Goal: Transaction & Acquisition: Download file/media

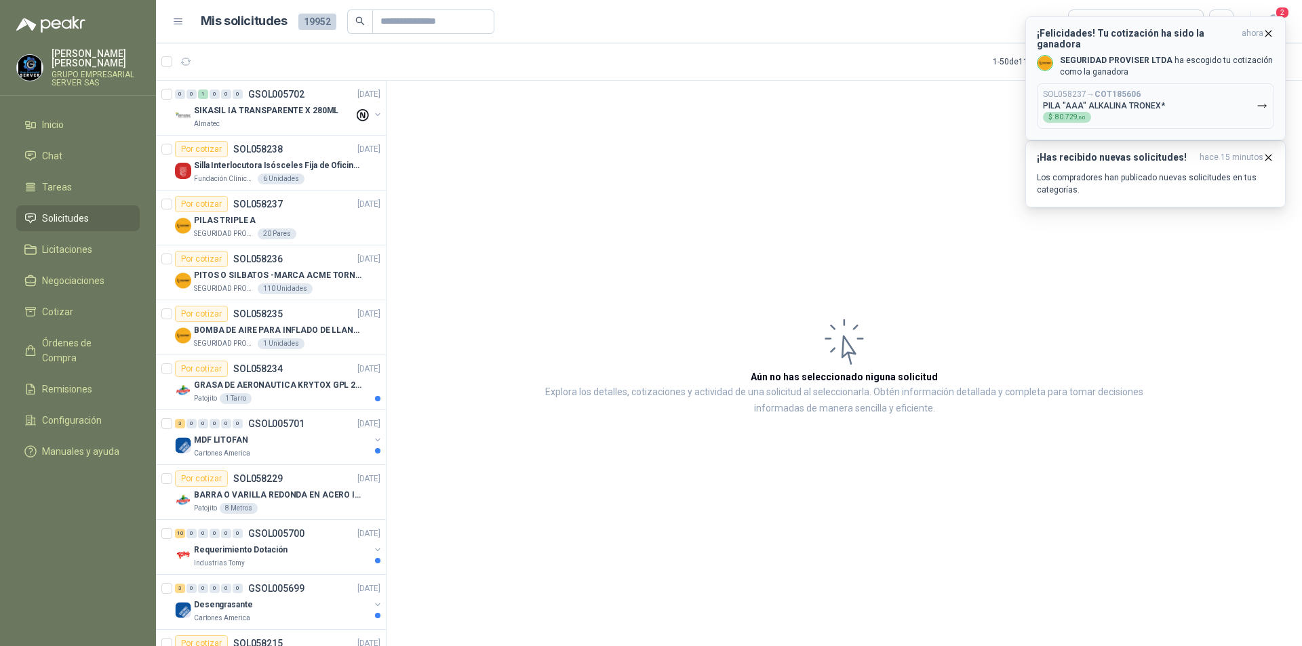
click at [1254, 98] on button "SOL058237 → COT185606 PILA "AAA" ALKALINA TRONEX* $ 80.729 ,60" at bounding box center [1155, 105] width 237 height 45
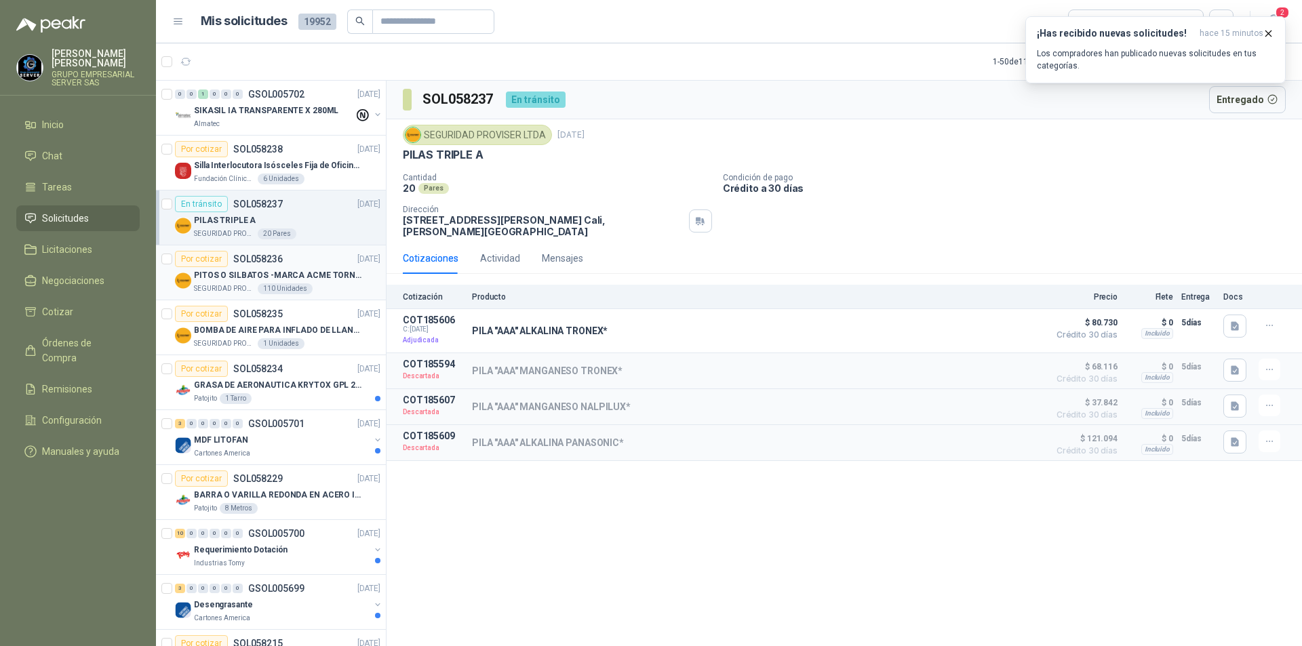
click at [230, 270] on p "PITOS O SILBATOS -MARCA ACME TORNADO 635" at bounding box center [278, 275] width 169 height 13
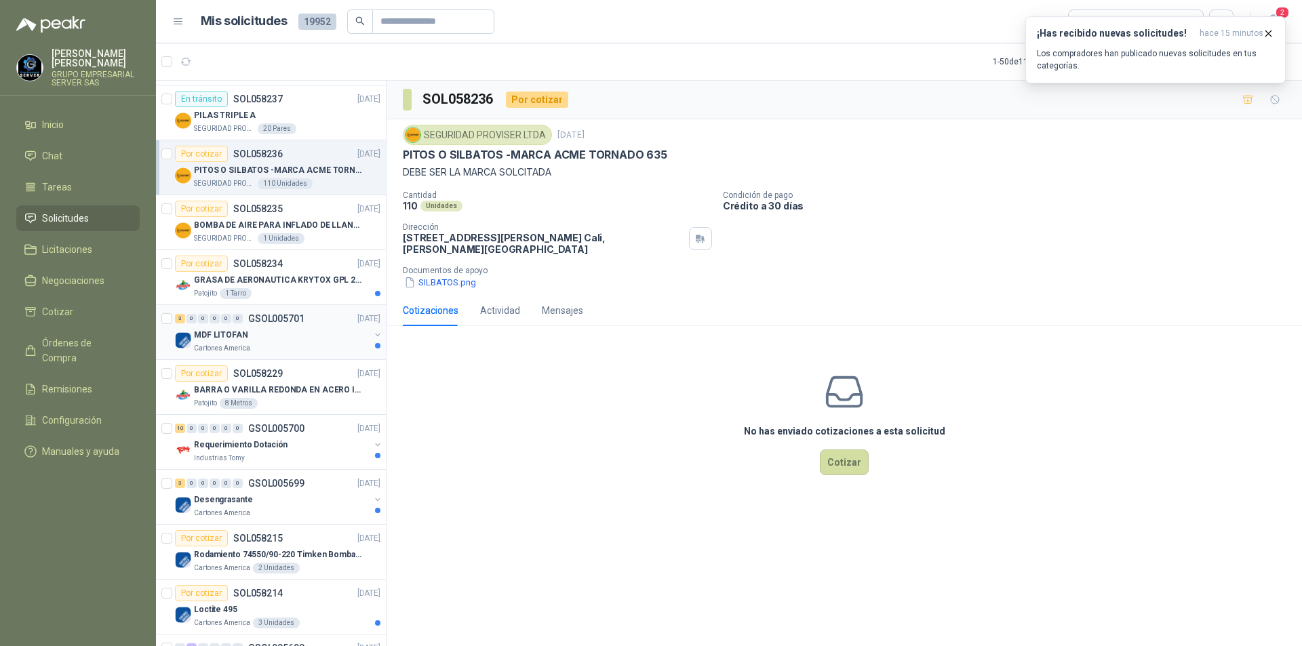
scroll to position [136, 0]
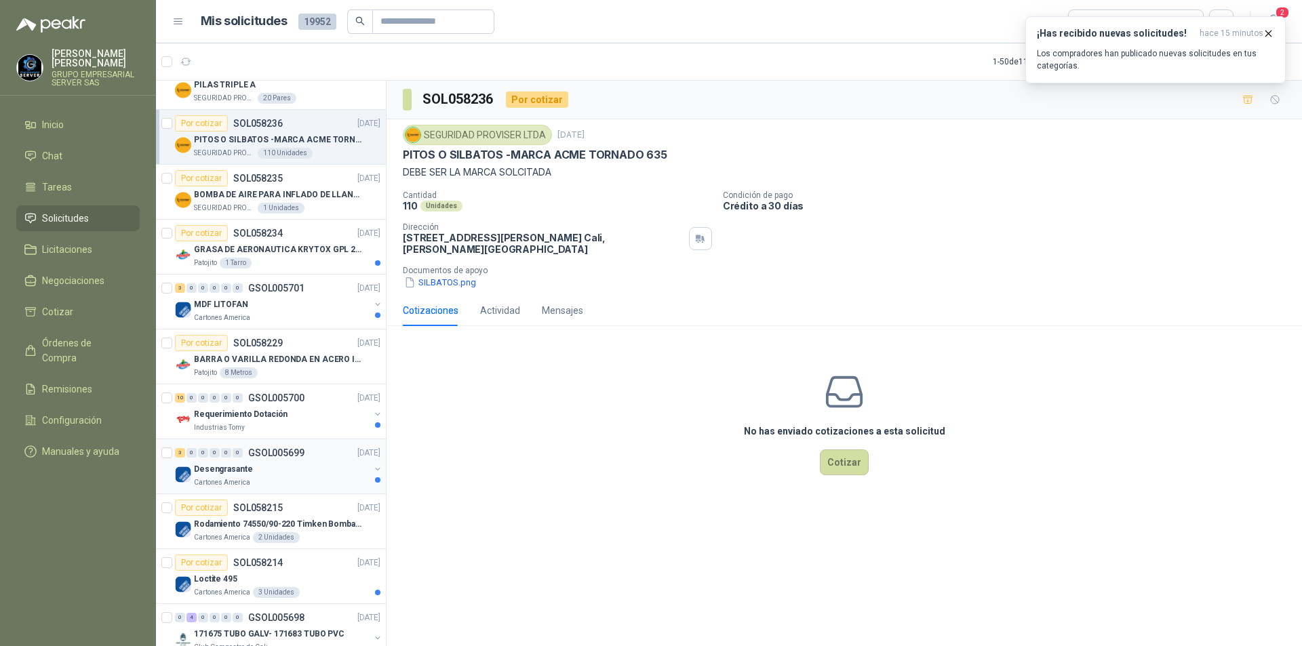
click at [269, 484] on div "Cartones America" at bounding box center [282, 483] width 176 height 11
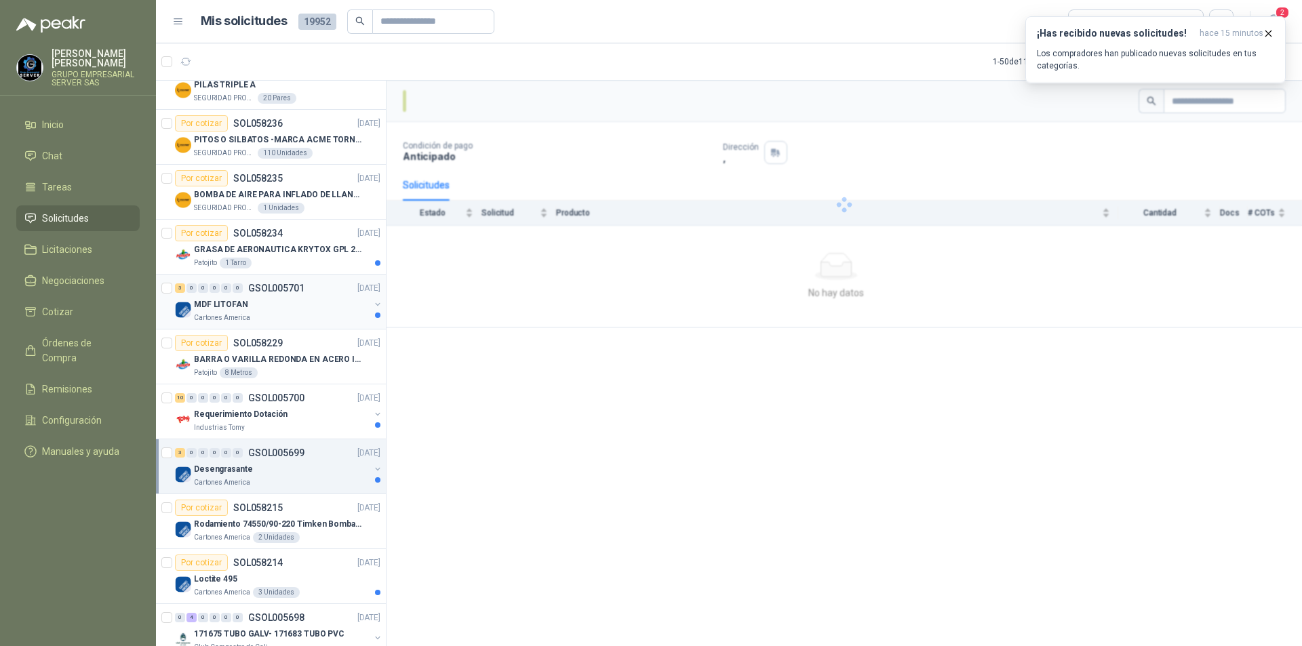
click at [232, 305] on p "MDF LITOFAN" at bounding box center [221, 304] width 54 height 13
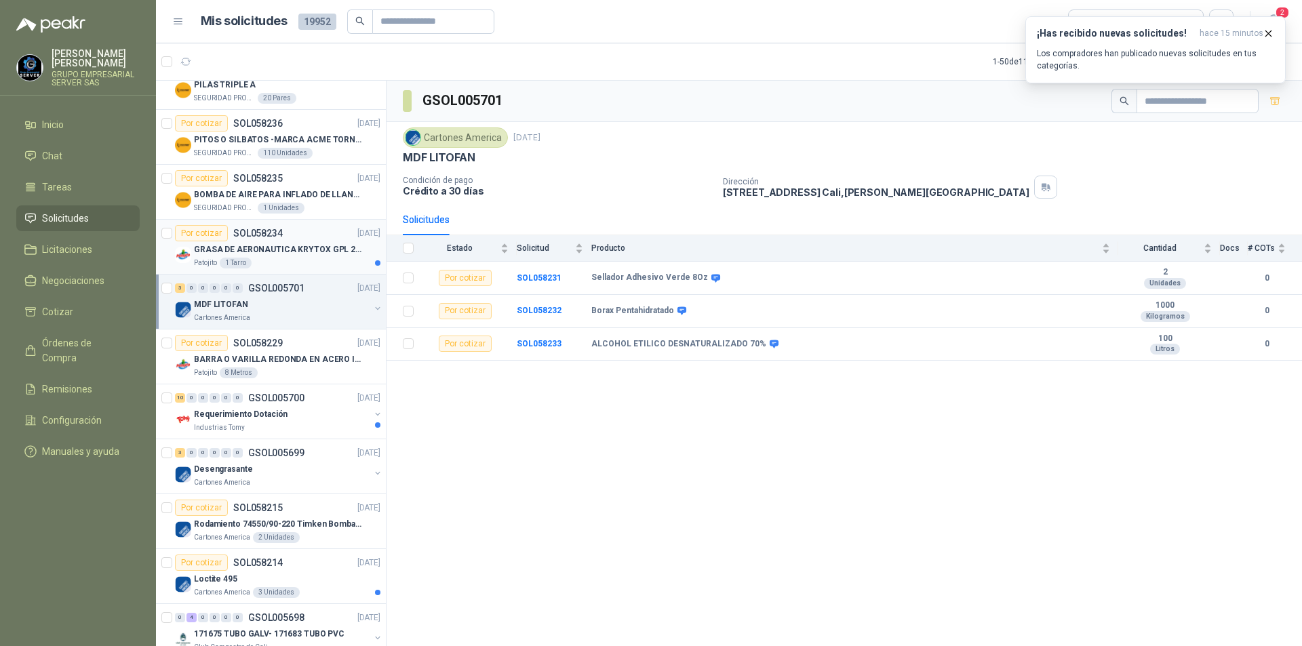
click at [274, 259] on div "Patojito 1 Tarro" at bounding box center [287, 263] width 187 height 11
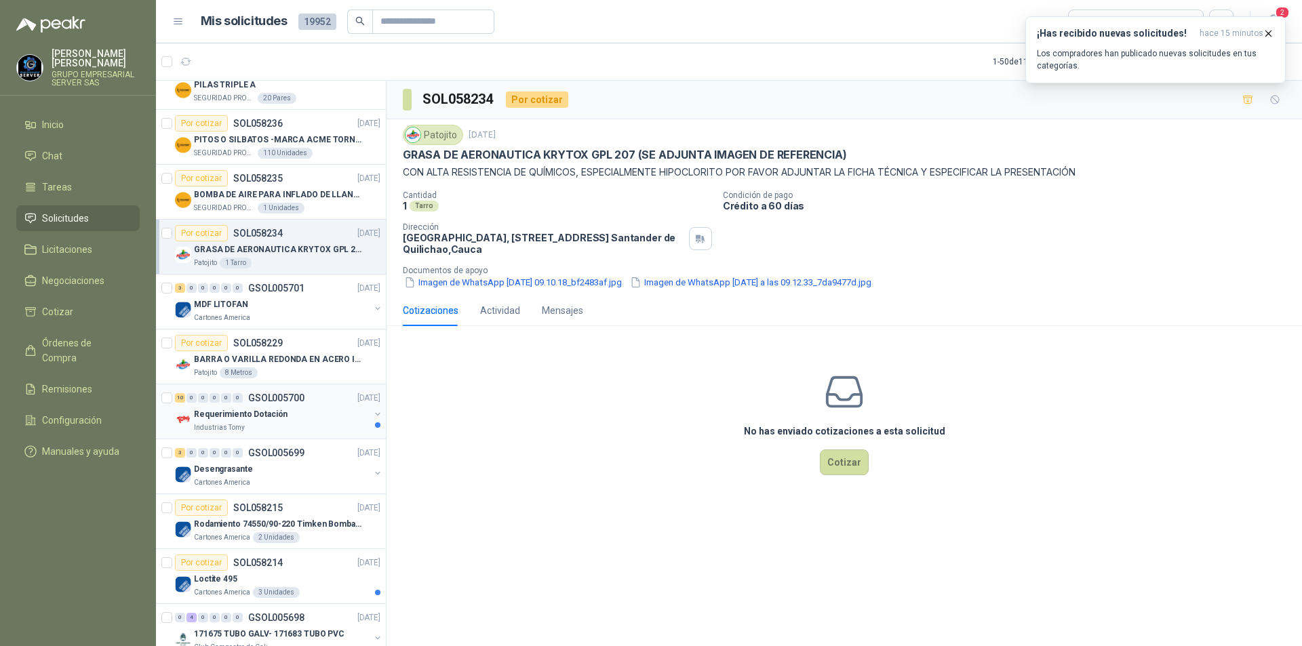
click at [292, 428] on div "Industrias Tomy" at bounding box center [282, 428] width 176 height 11
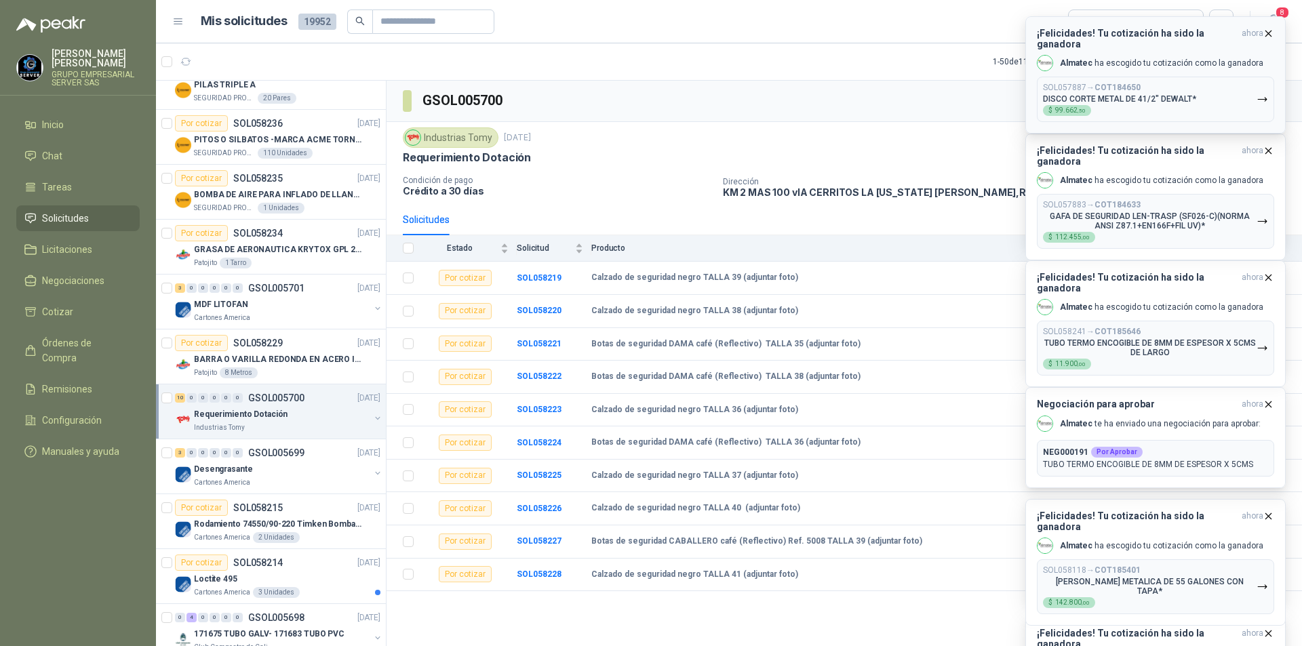
click at [1260, 94] on icon "button" at bounding box center [1263, 100] width 12 height 12
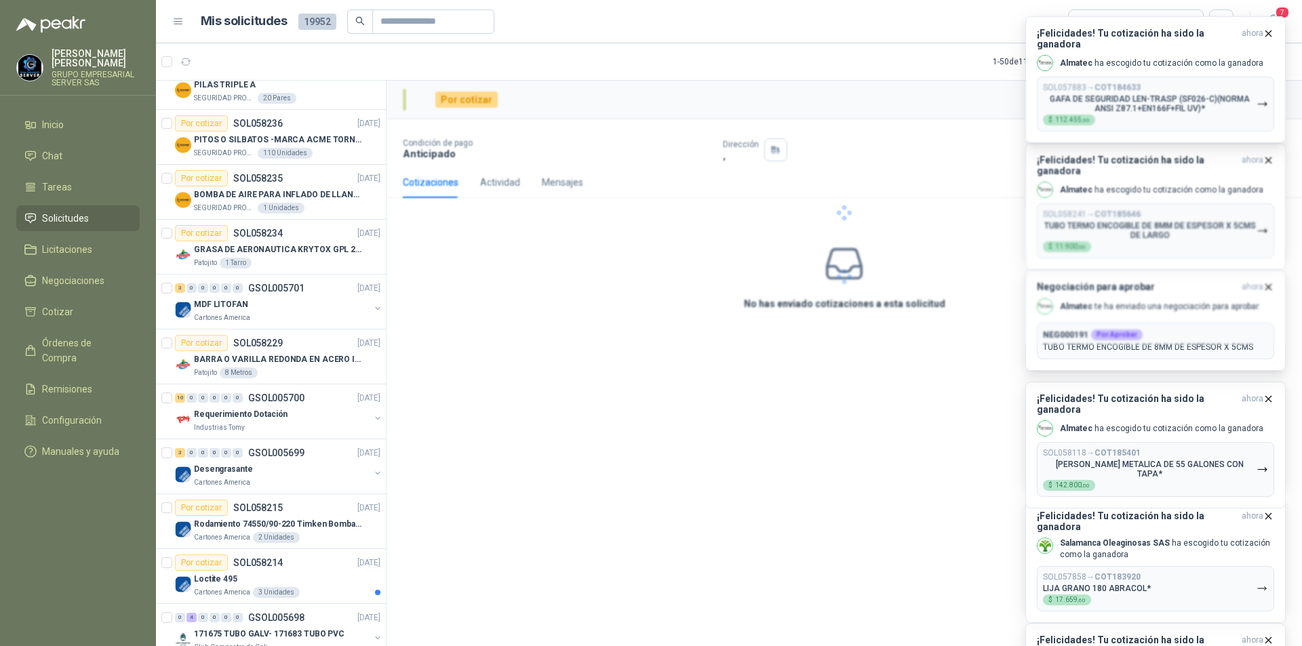
click at [1260, 88] on div at bounding box center [845, 213] width 916 height 265
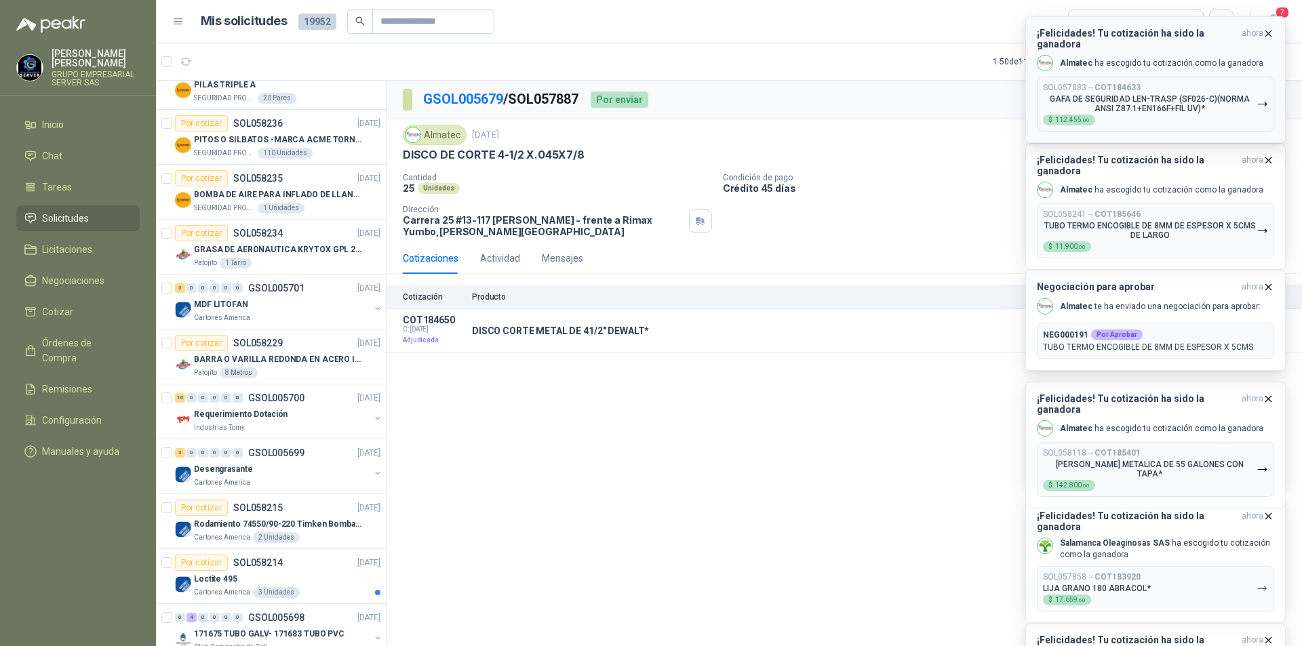
click at [1262, 98] on icon "button" at bounding box center [1263, 104] width 12 height 12
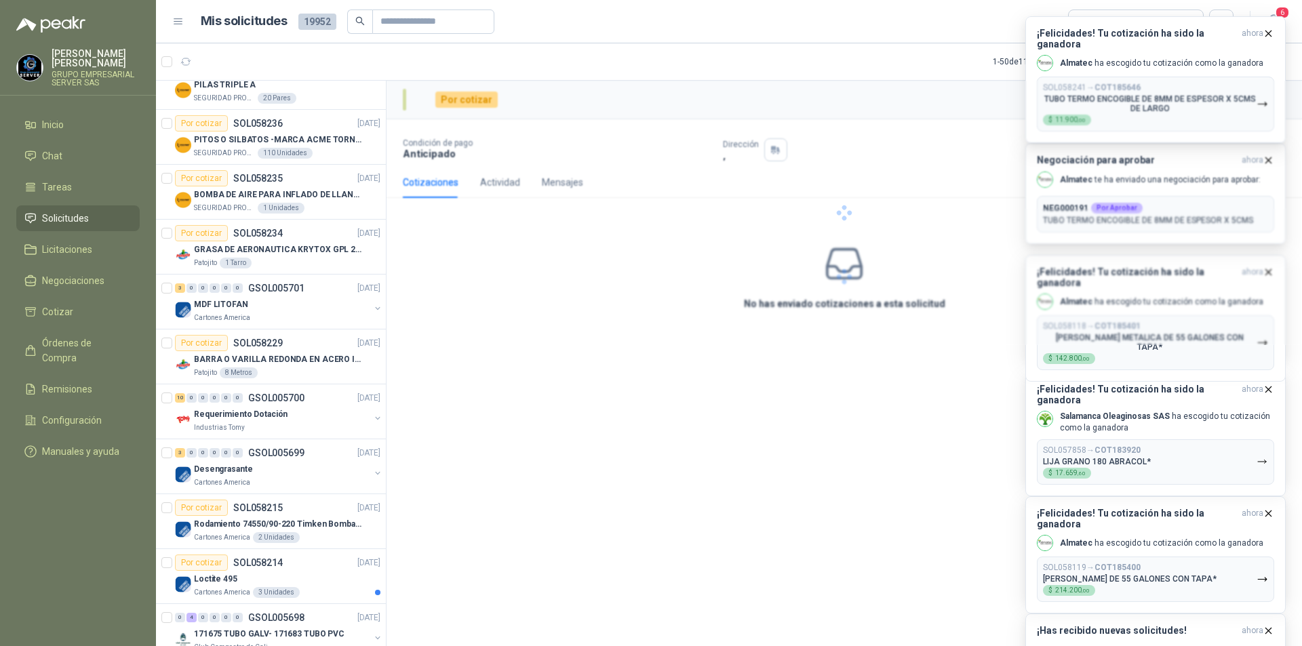
click at [1264, 96] on div at bounding box center [845, 213] width 916 height 265
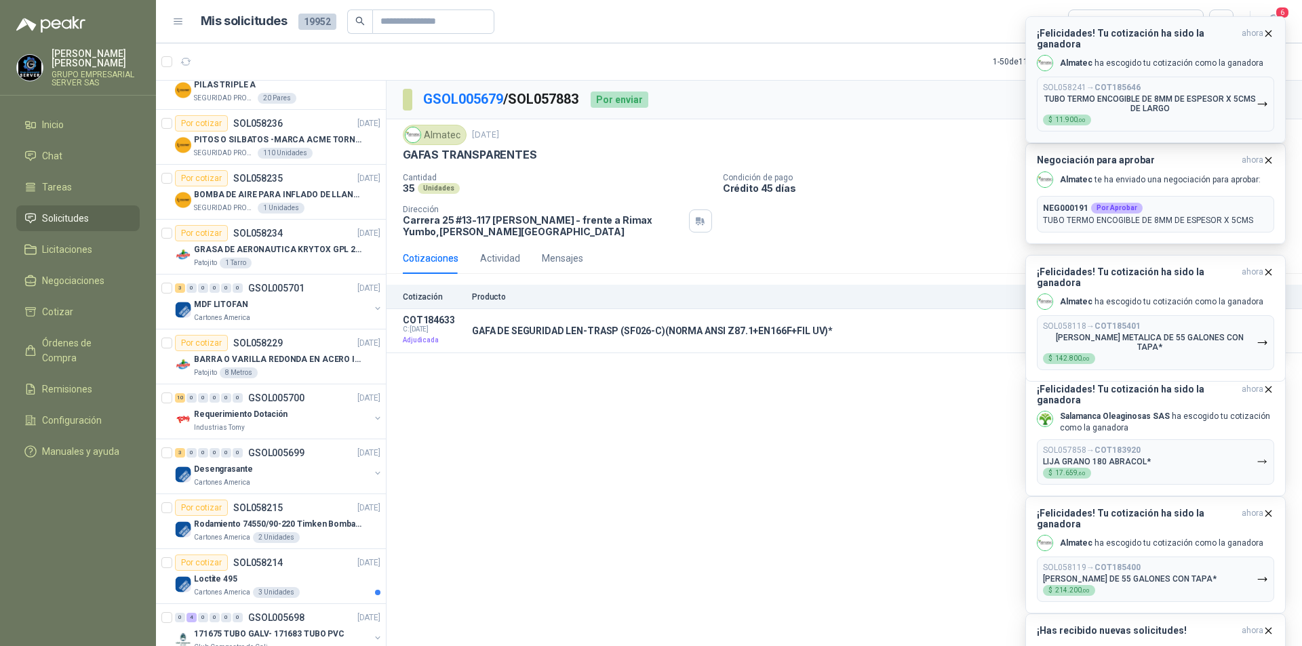
click at [1264, 98] on icon "button" at bounding box center [1263, 104] width 12 height 12
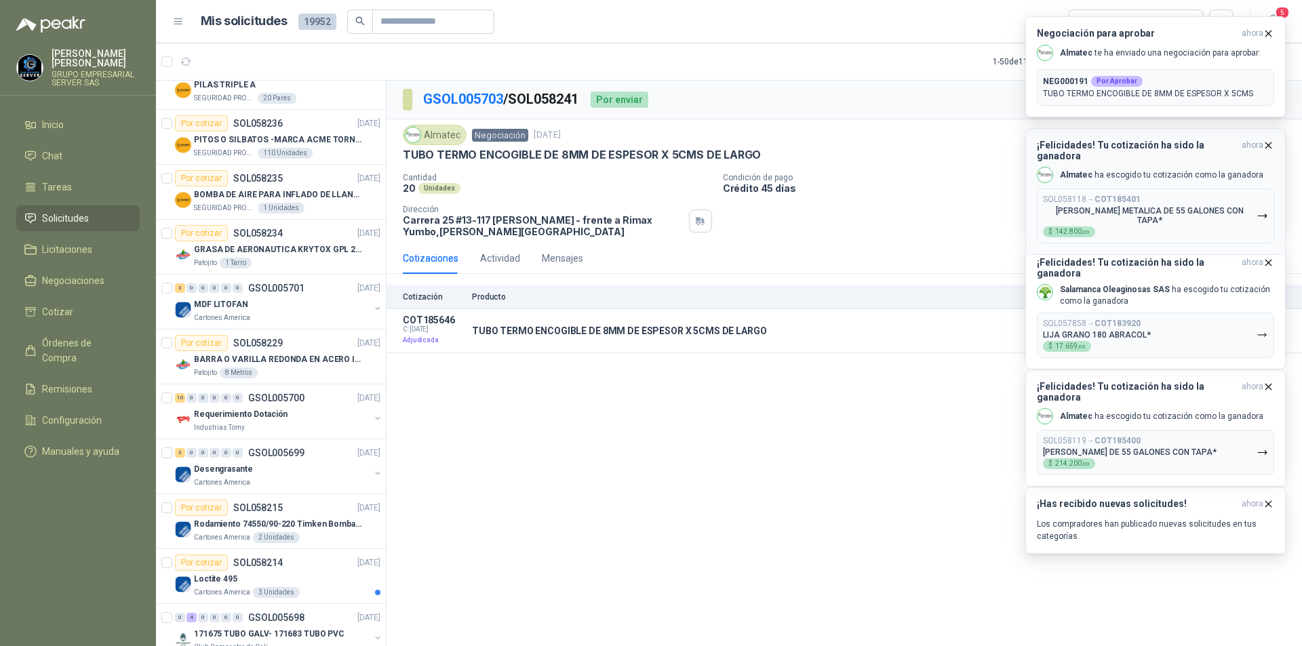
click at [1259, 210] on icon "button" at bounding box center [1263, 216] width 12 height 12
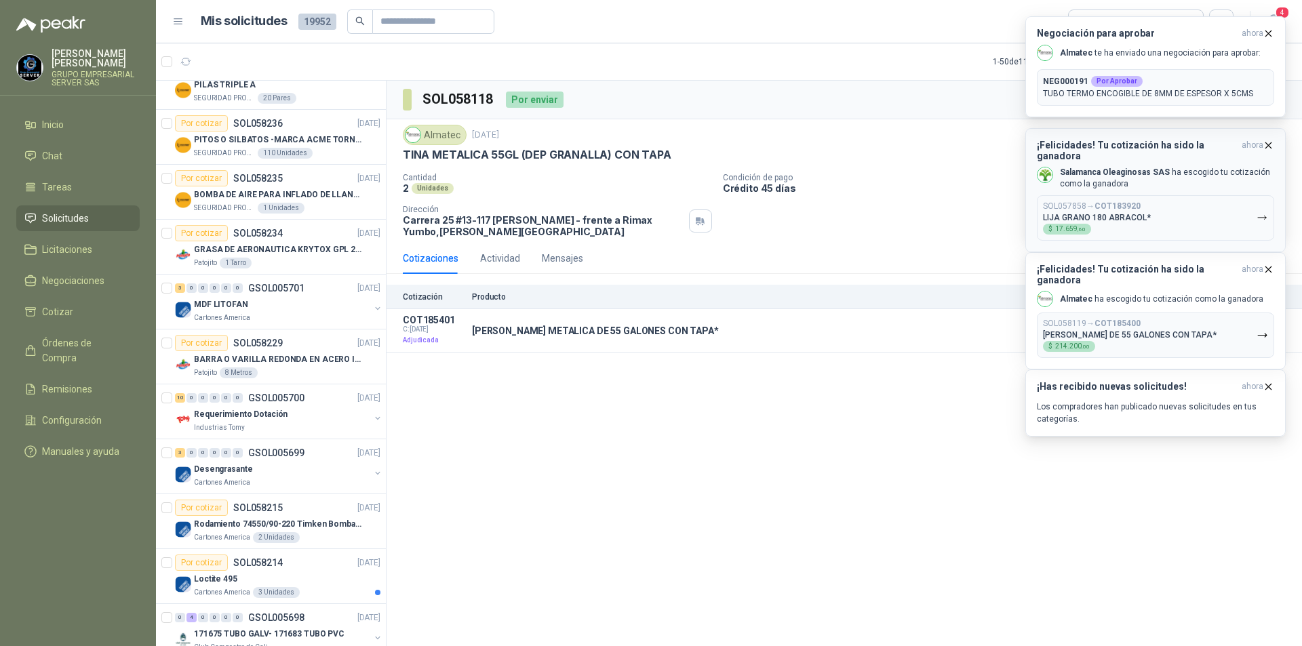
click at [1264, 212] on icon "button" at bounding box center [1263, 218] width 12 height 12
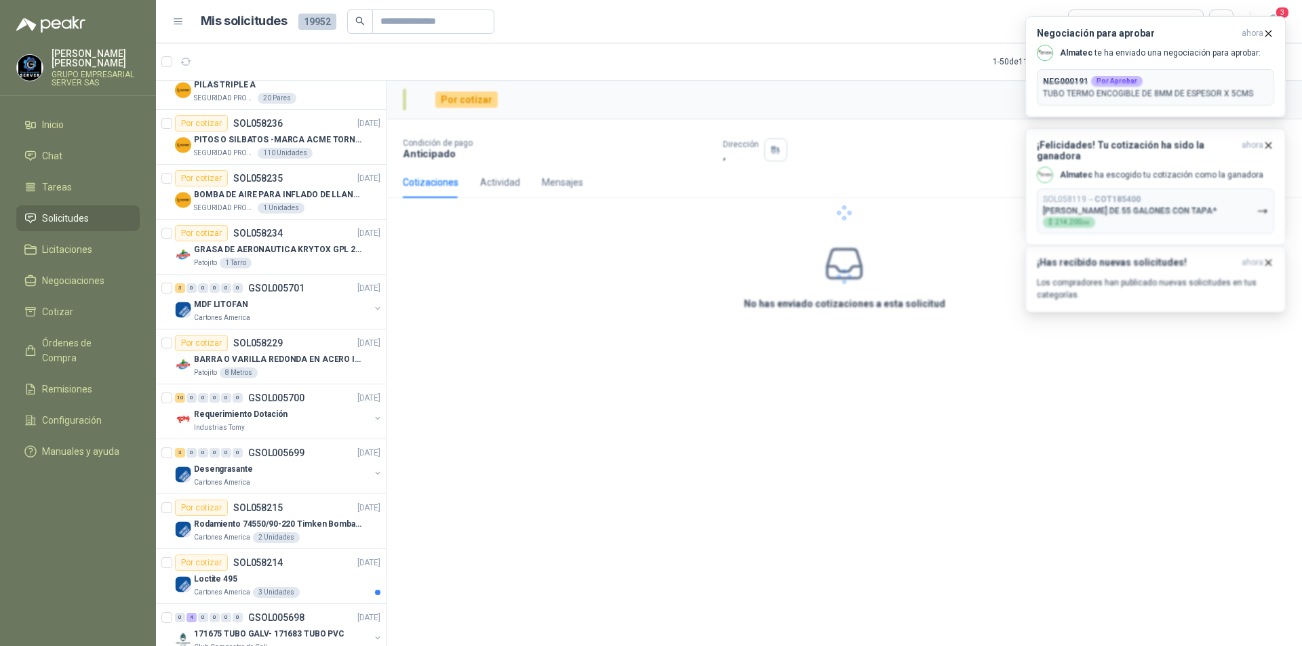
click at [1266, 205] on div at bounding box center [845, 213] width 916 height 265
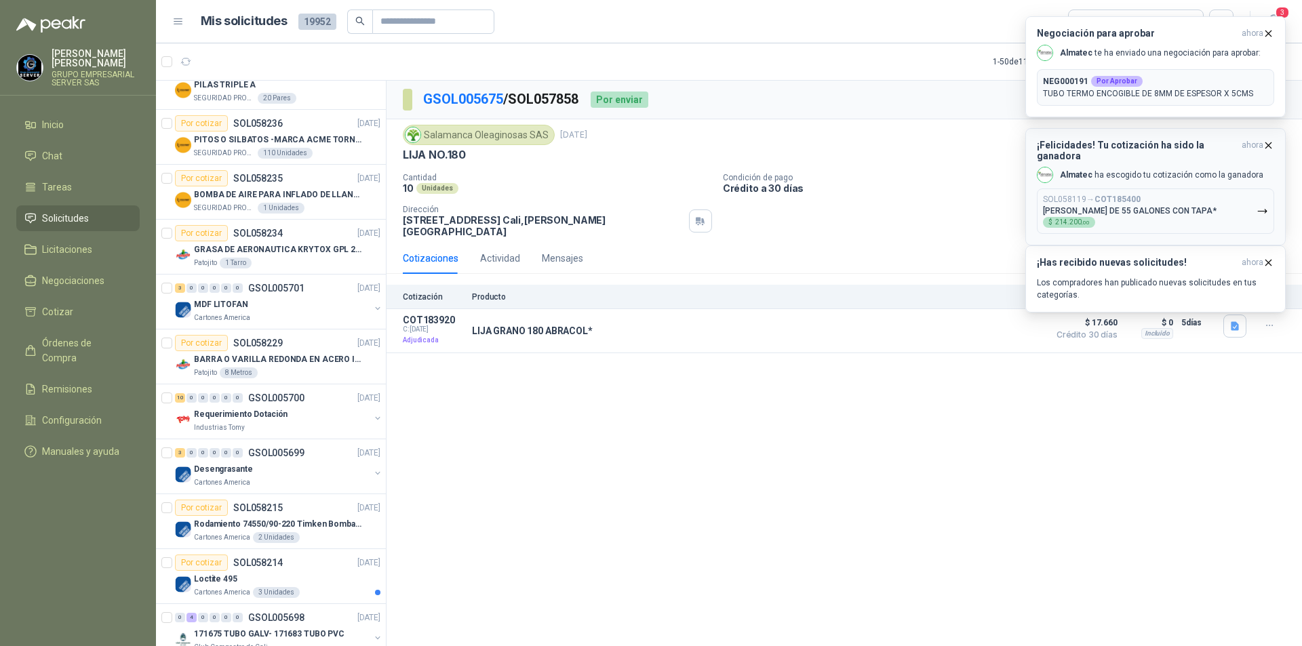
click at [1262, 206] on icon "button" at bounding box center [1263, 212] width 12 height 12
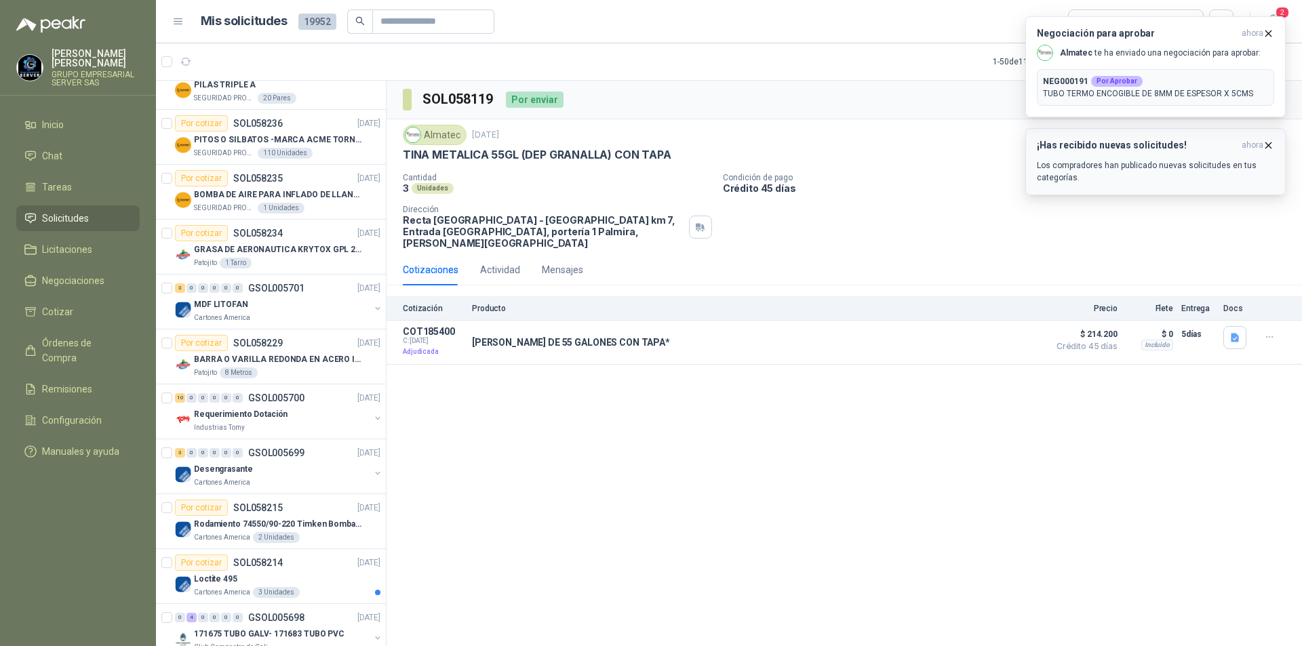
click at [1271, 145] on icon "button" at bounding box center [1269, 146] width 12 height 12
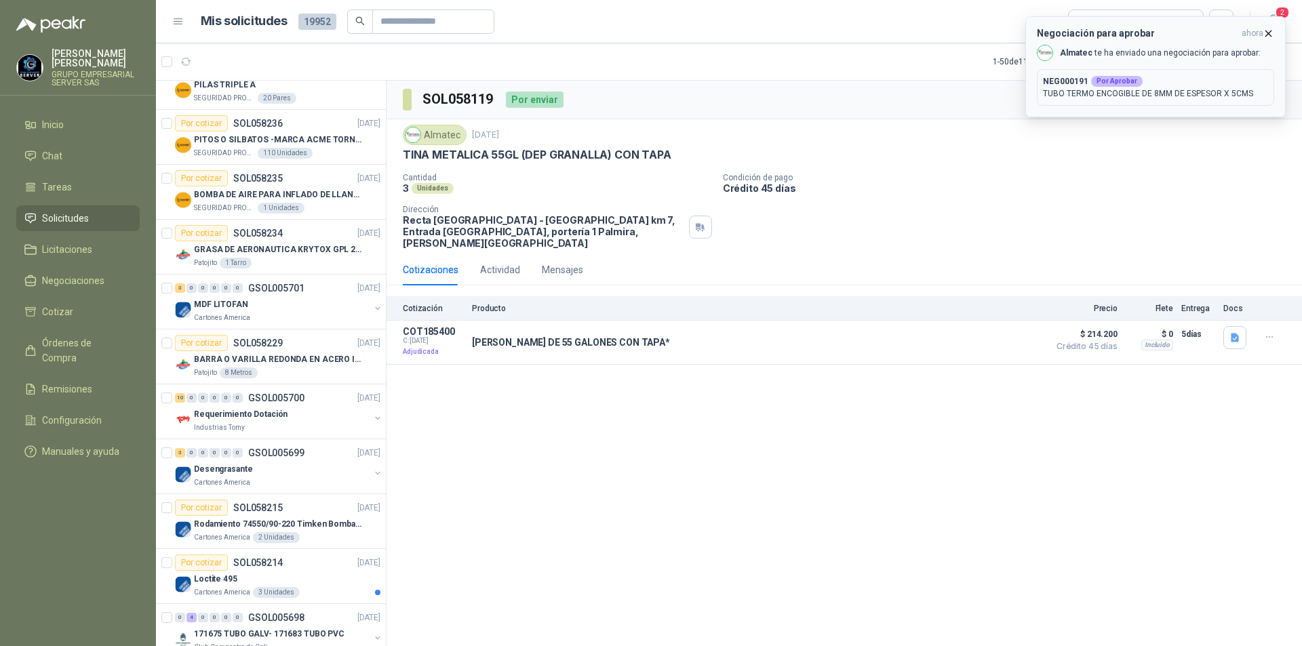
drag, startPoint x: 1270, startPoint y: 33, endPoint x: 1064, endPoint y: 34, distance: 206.2
click at [1269, 33] on icon "button" at bounding box center [1269, 34] width 12 height 12
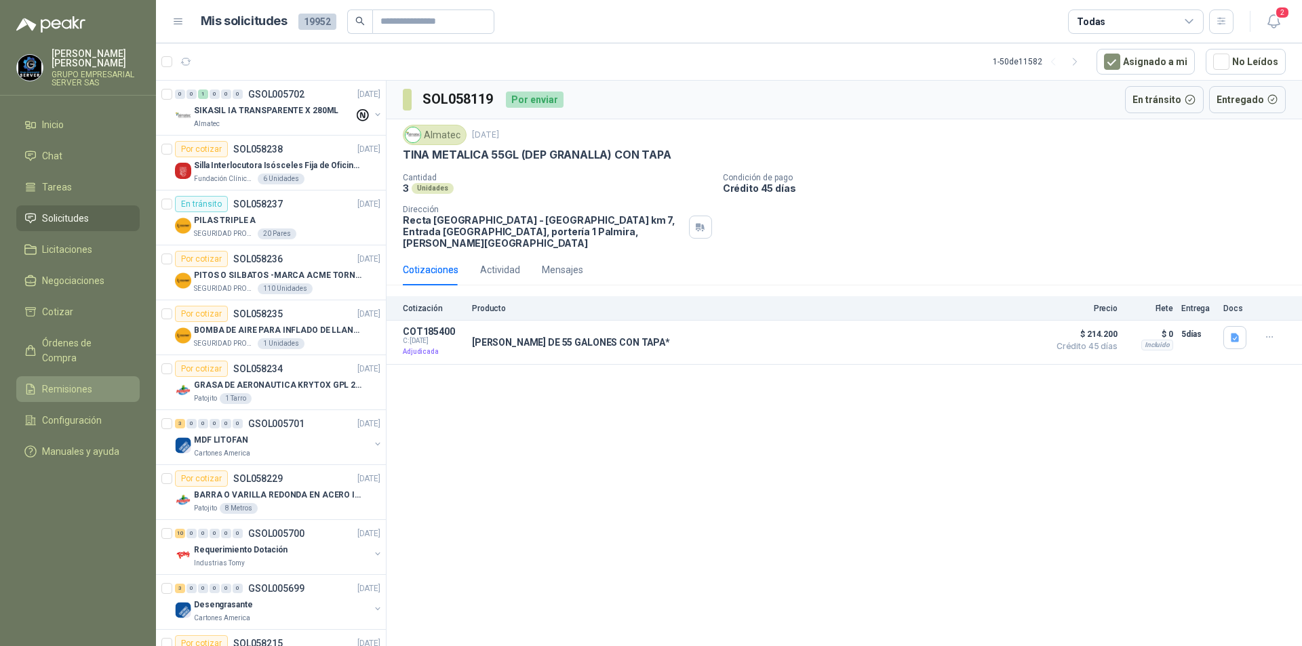
click at [74, 382] on span "Remisiones" at bounding box center [67, 389] width 50 height 15
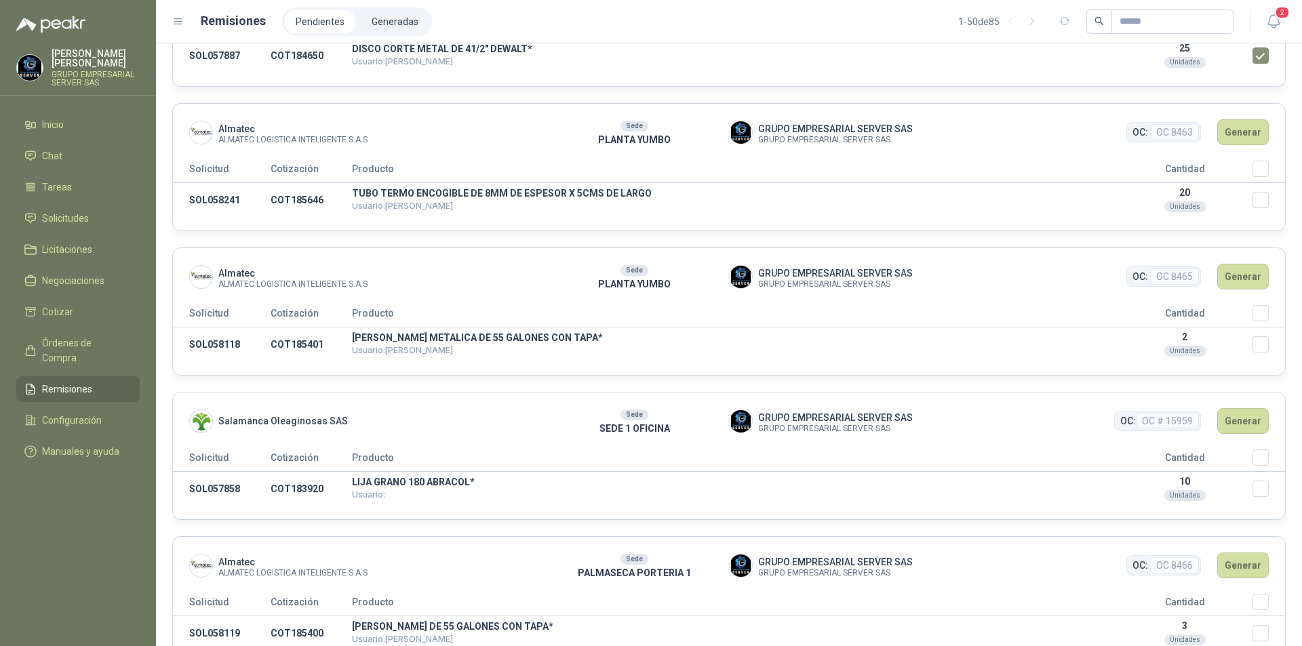
scroll to position [136, 0]
click at [1238, 458] on th "Cantidad" at bounding box center [1185, 460] width 136 height 22
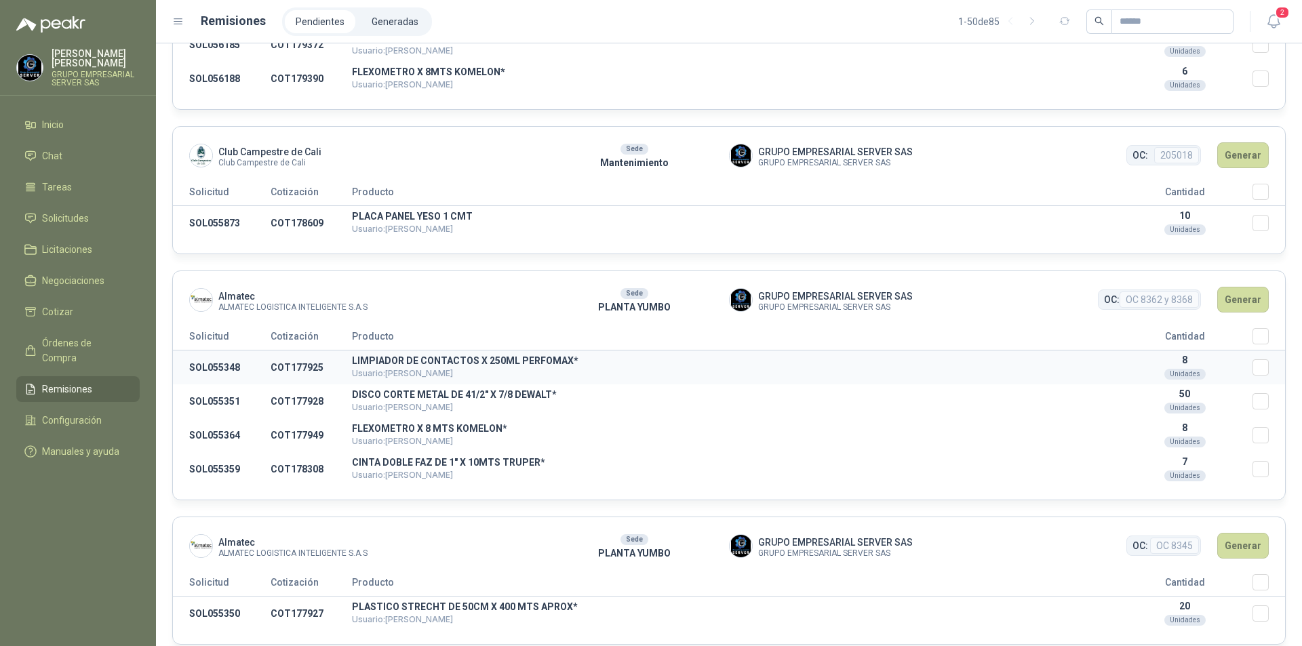
scroll to position [2374, 0]
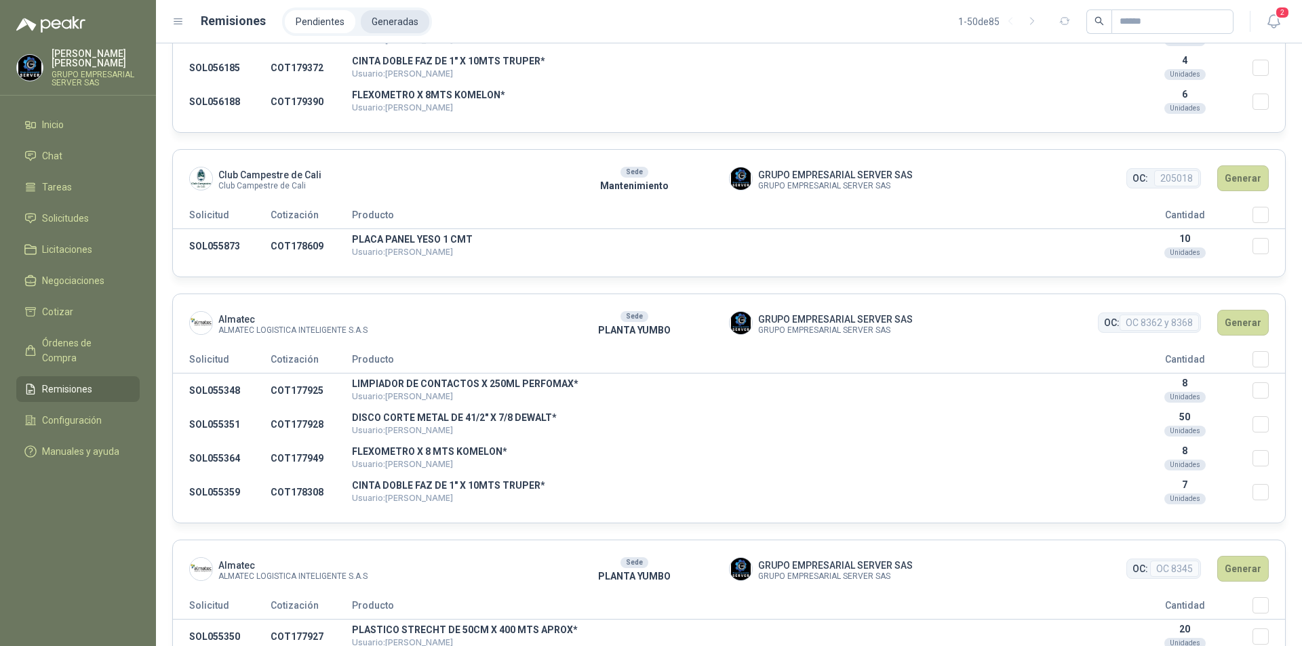
click at [390, 13] on li "Generadas" at bounding box center [395, 21] width 69 height 23
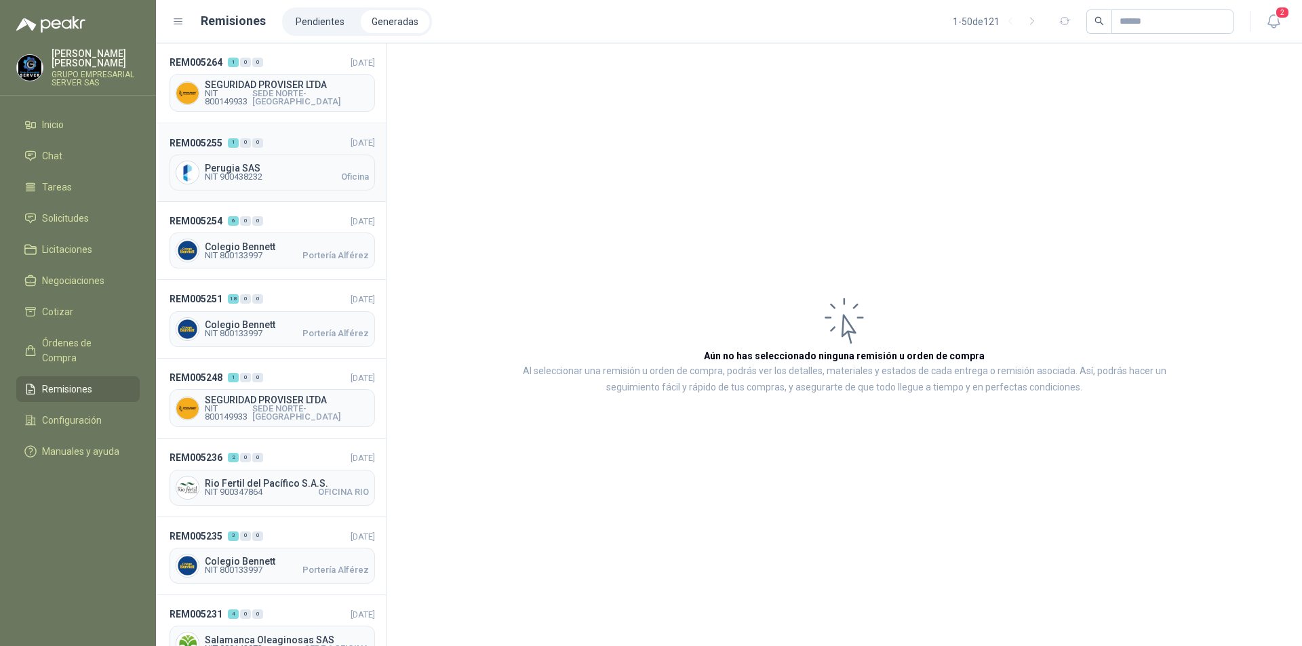
click at [227, 164] on span "Perugia SAS" at bounding box center [287, 167] width 164 height 9
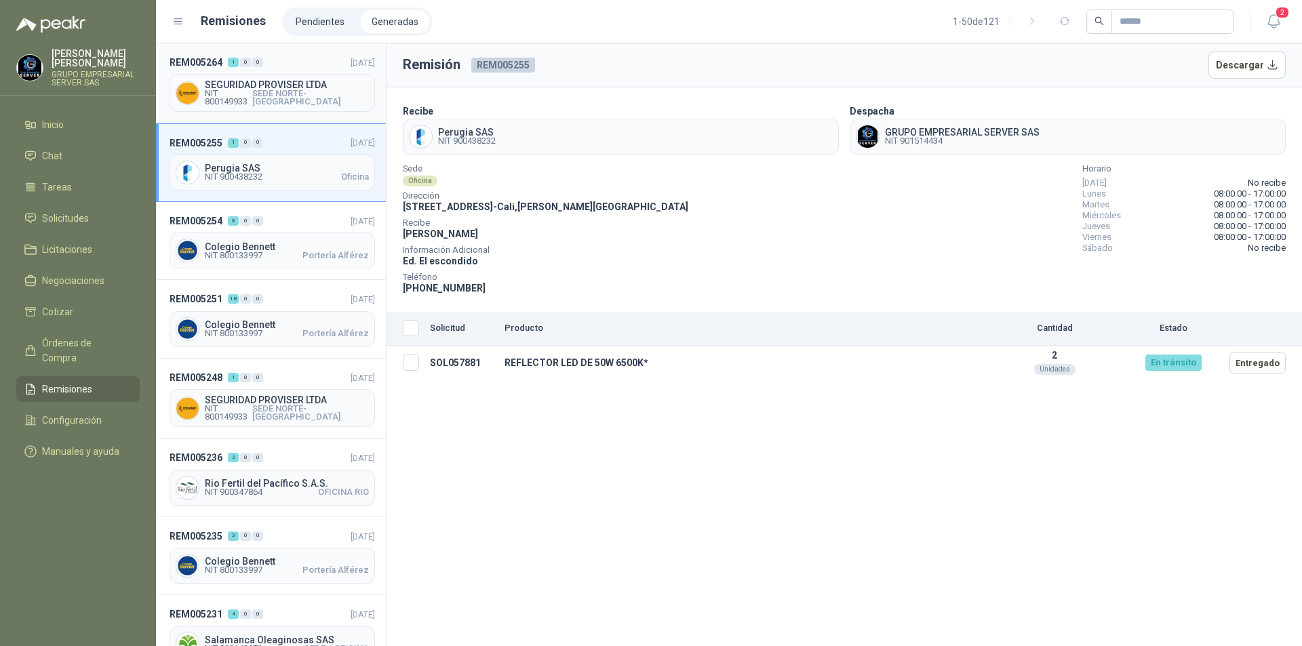
click at [230, 76] on div "SEGURIDAD PROVISER LTDA NIT 800149933 SEDE NORTE-[GEOGRAPHIC_DATA]" at bounding box center [273, 93] width 206 height 38
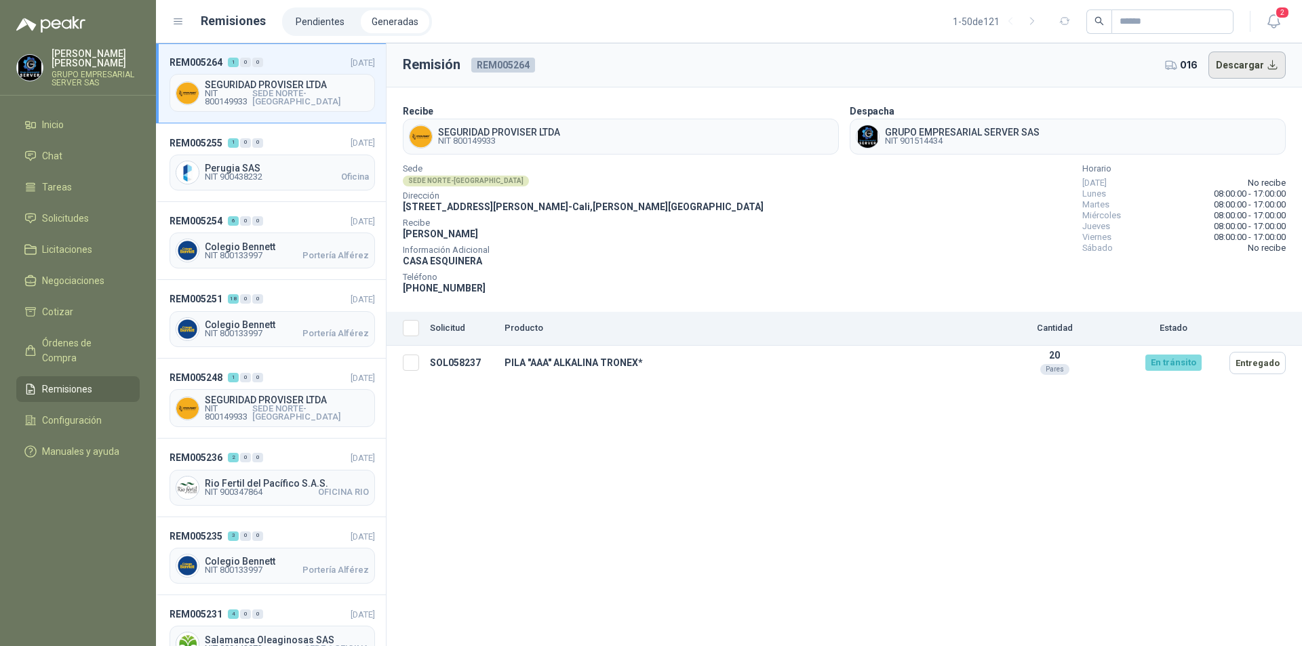
click at [1264, 75] on button "Descargar" at bounding box center [1248, 65] width 78 height 27
